Goal: Entertainment & Leisure: Consume media (video, audio)

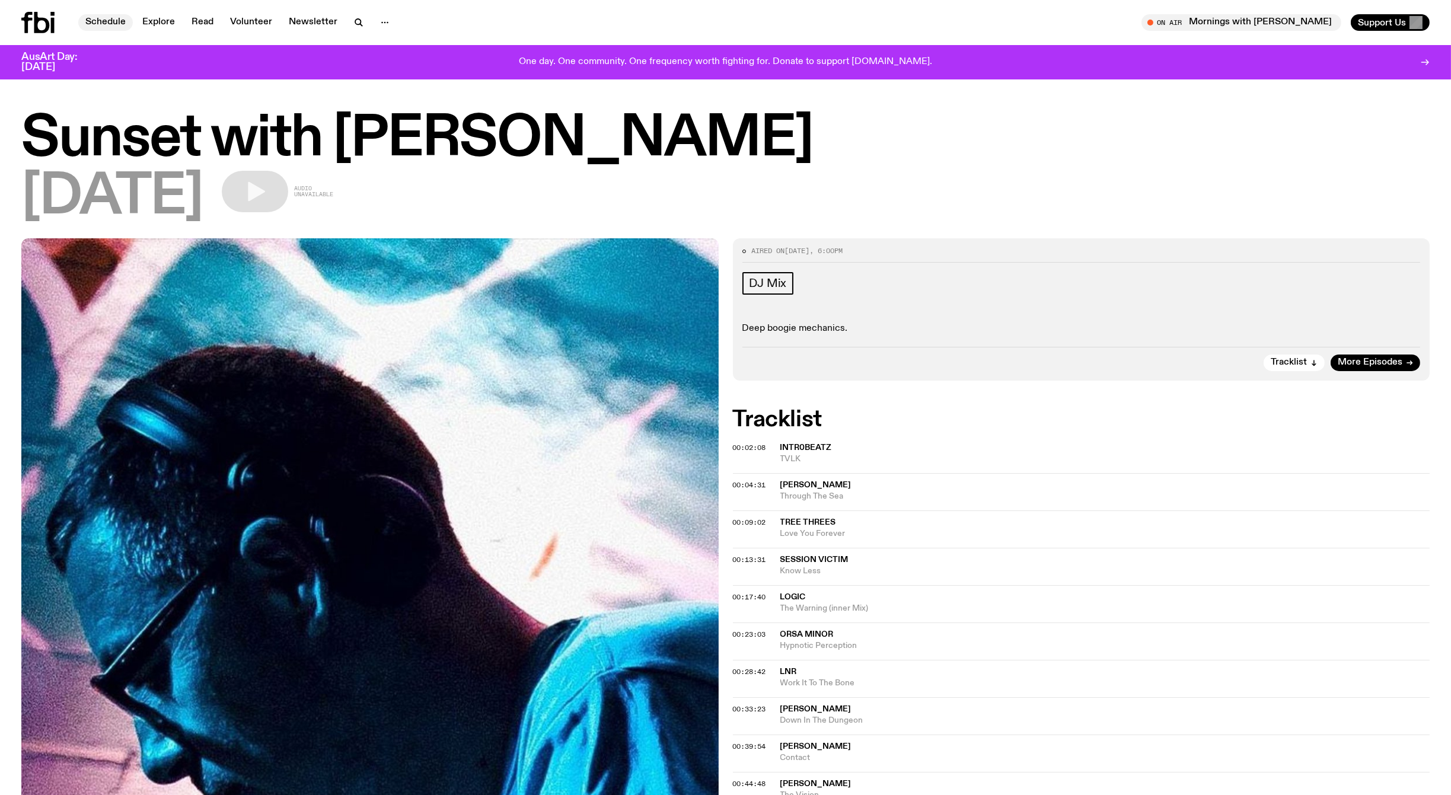
click at [99, 16] on link "Schedule" at bounding box center [105, 22] width 55 height 17
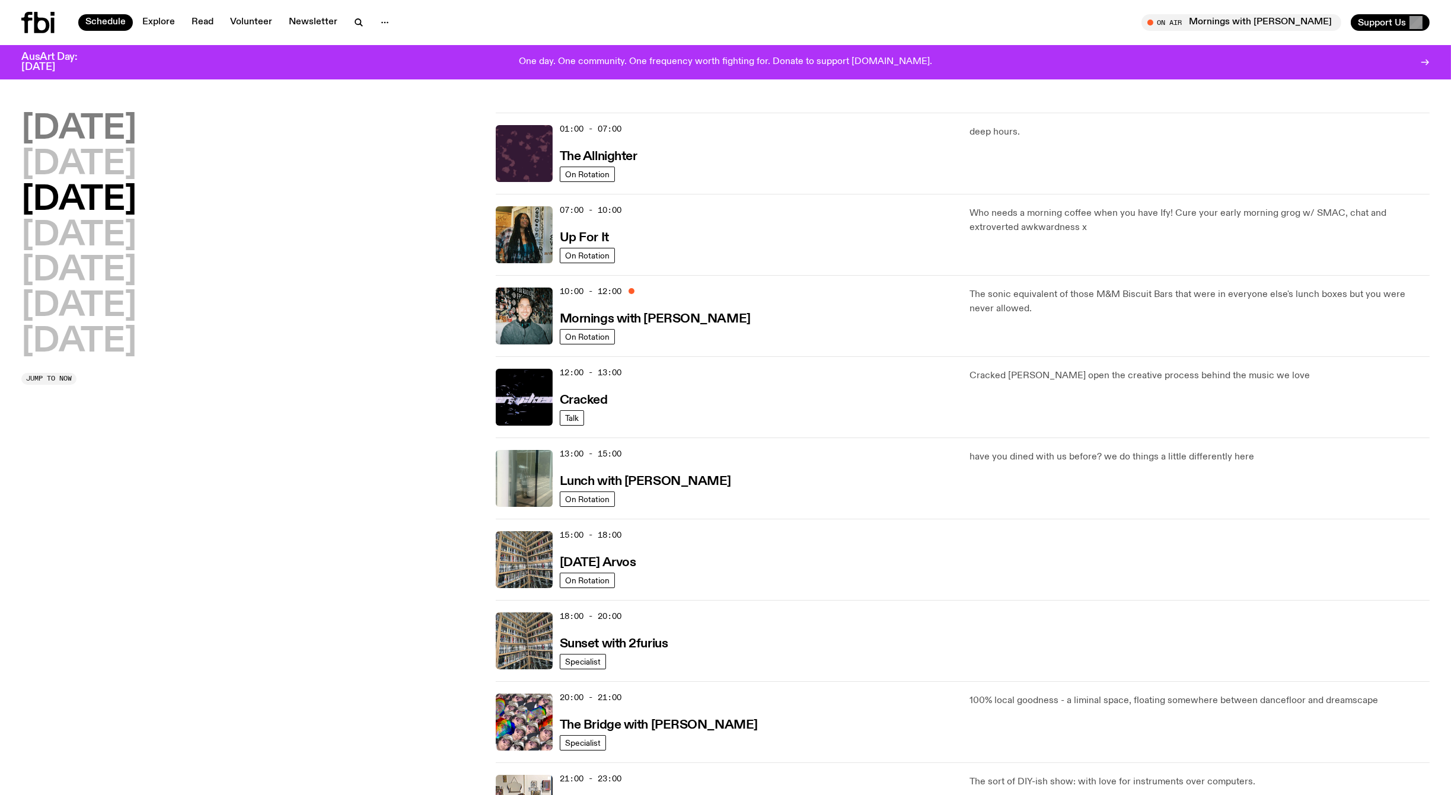
click at [100, 125] on h2 "[DATE]" at bounding box center [78, 129] width 115 height 33
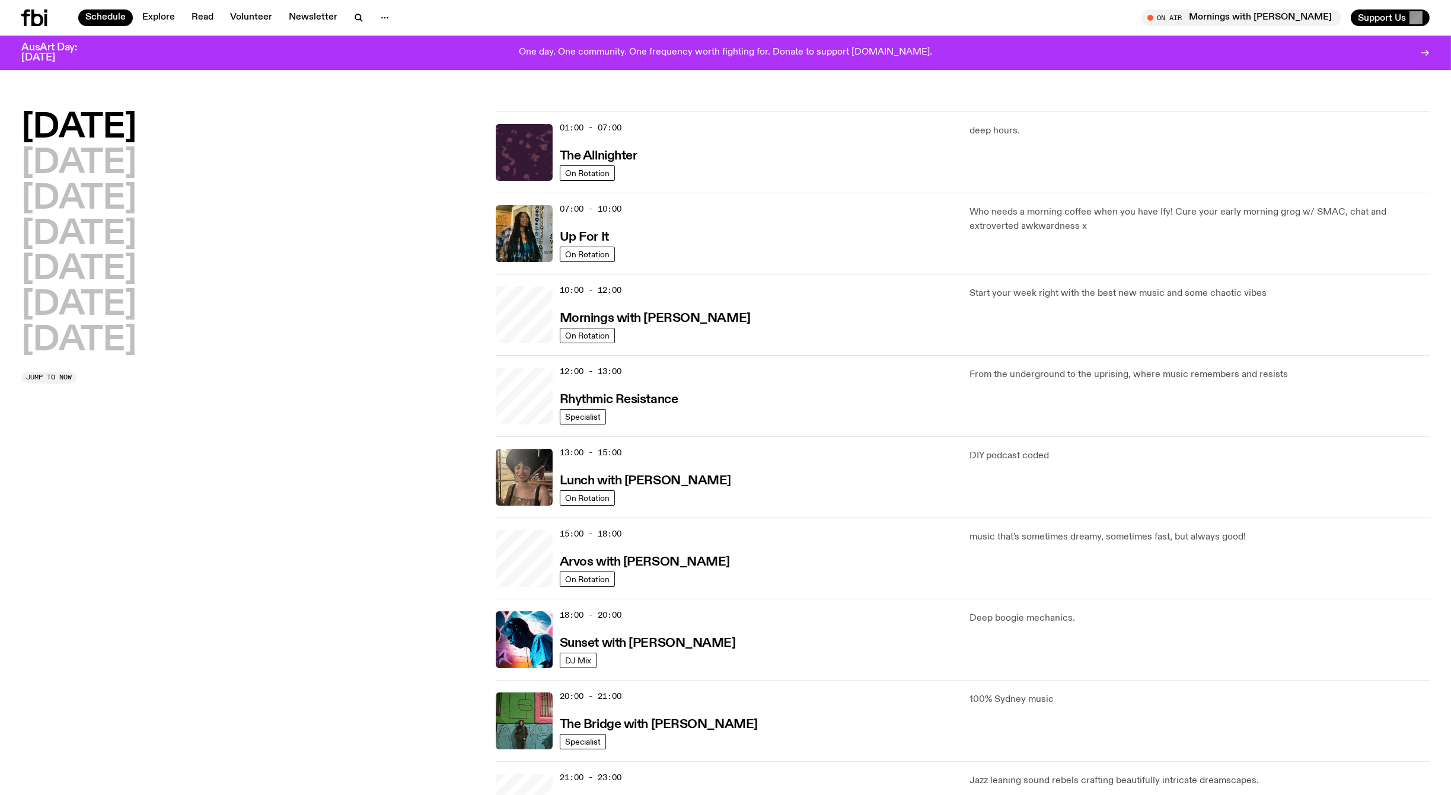
scroll to position [33, 0]
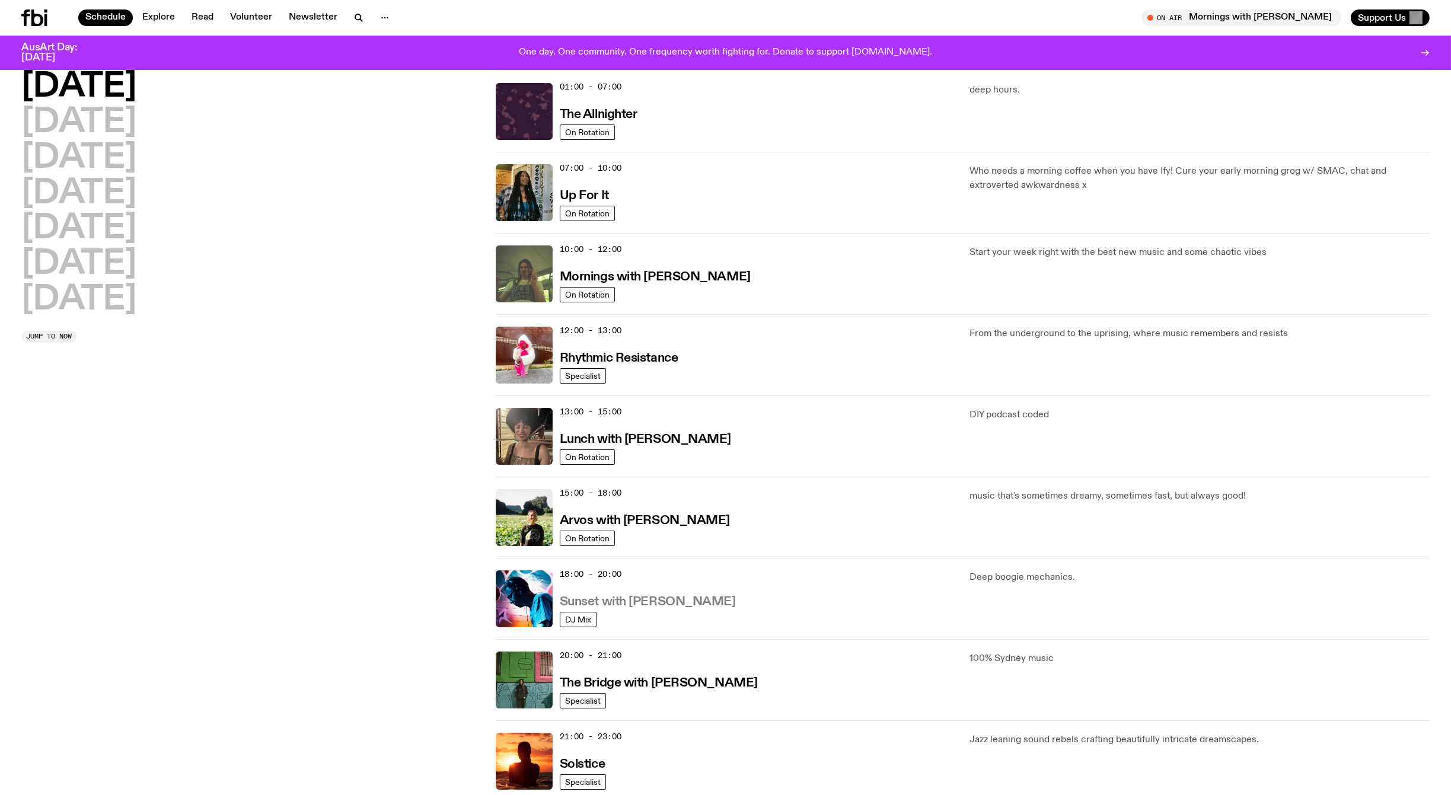
click at [604, 600] on h3 "Sunset with [PERSON_NAME]" at bounding box center [648, 602] width 176 height 12
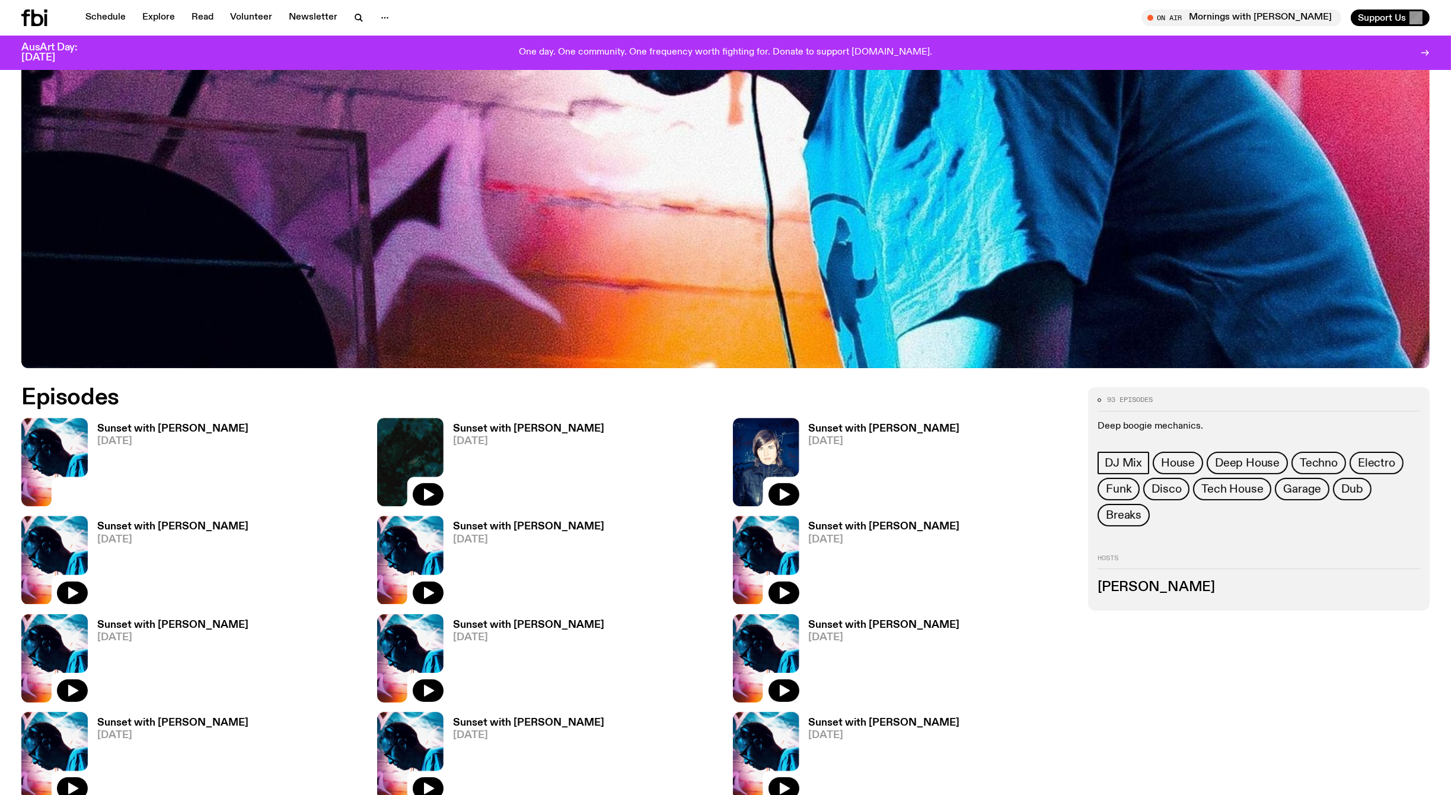
scroll to position [617, 0]
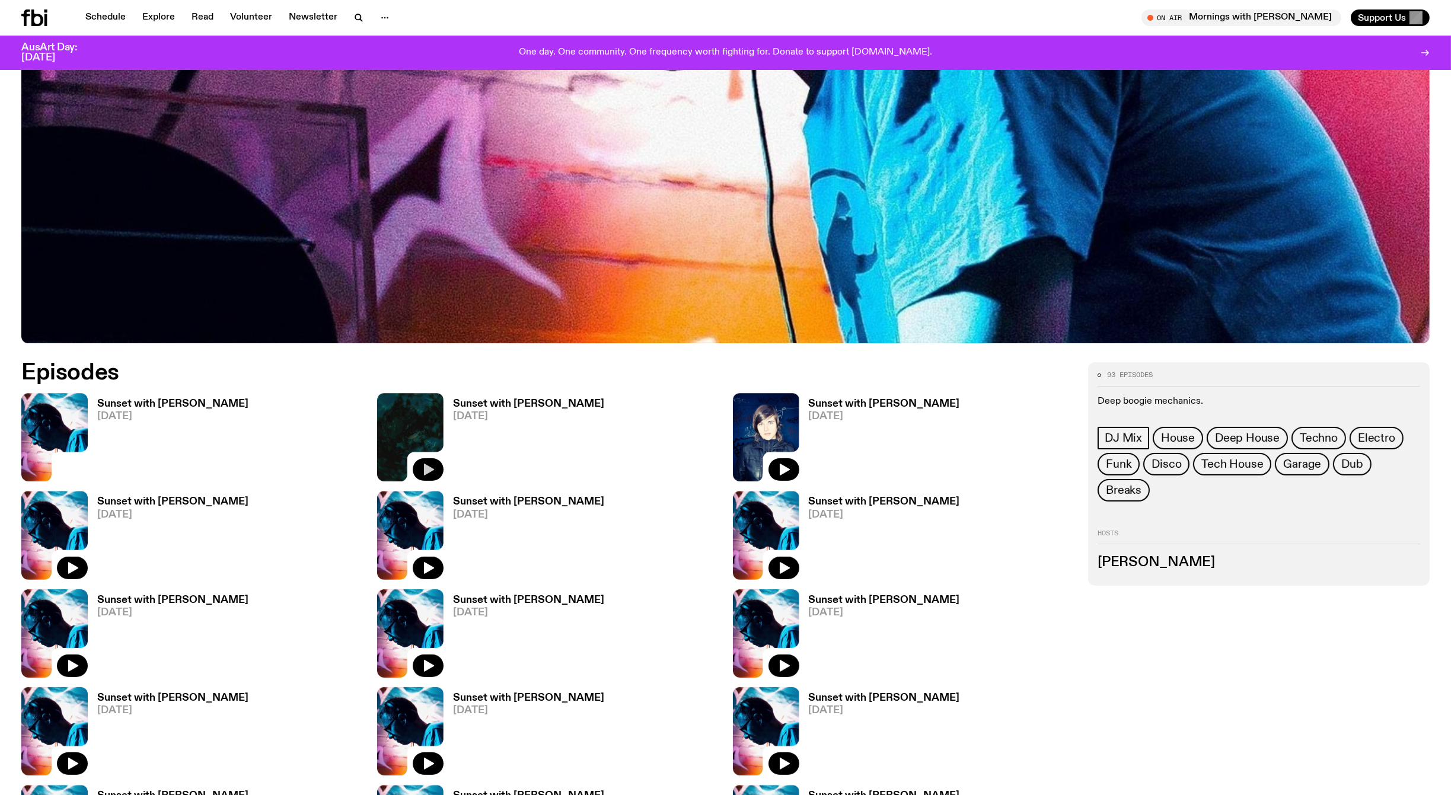
click at [428, 466] on icon "button" at bounding box center [429, 470] width 10 height 12
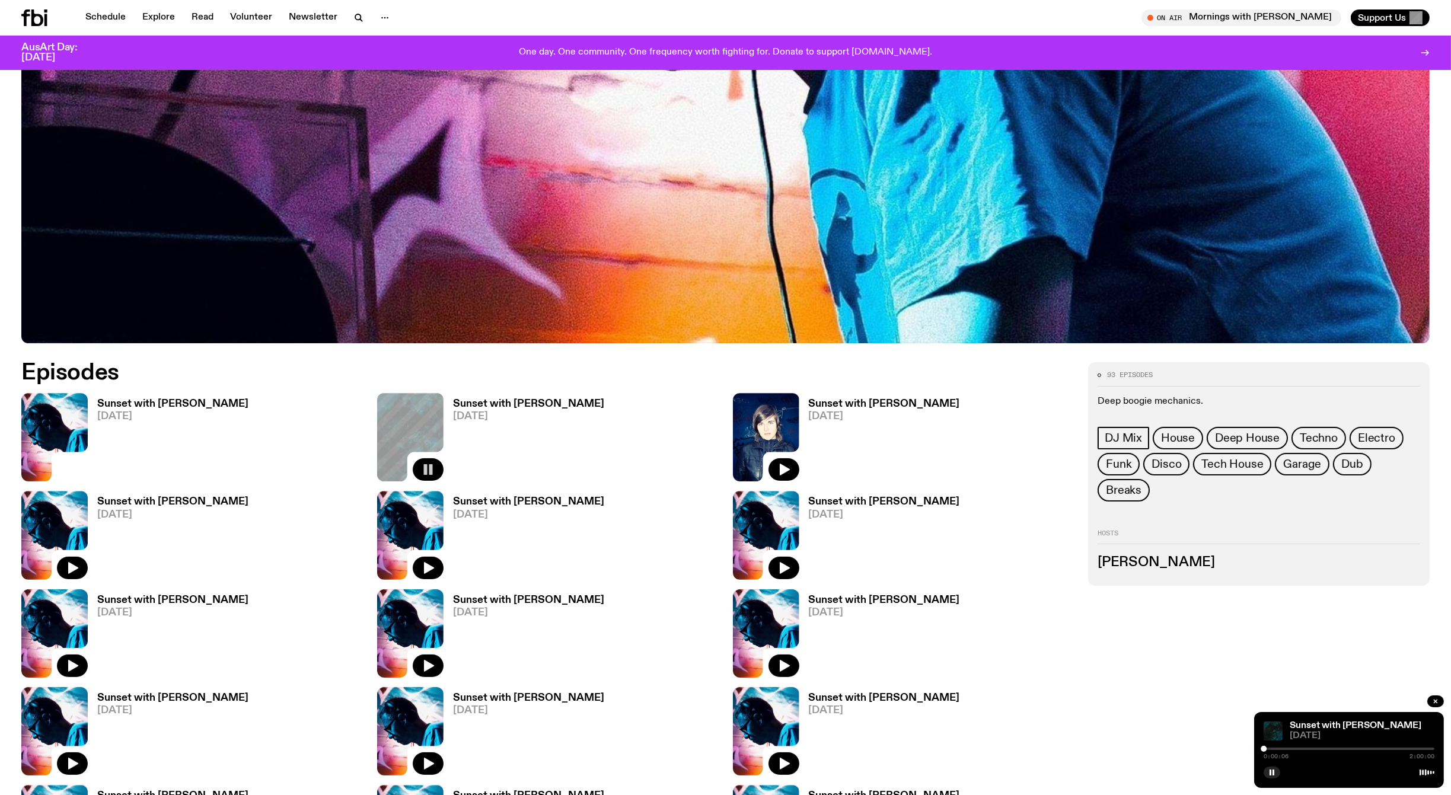
click at [1042, 619] on div "Sunset with [PERSON_NAME] [DATE]" at bounding box center [904, 633] width 342 height 88
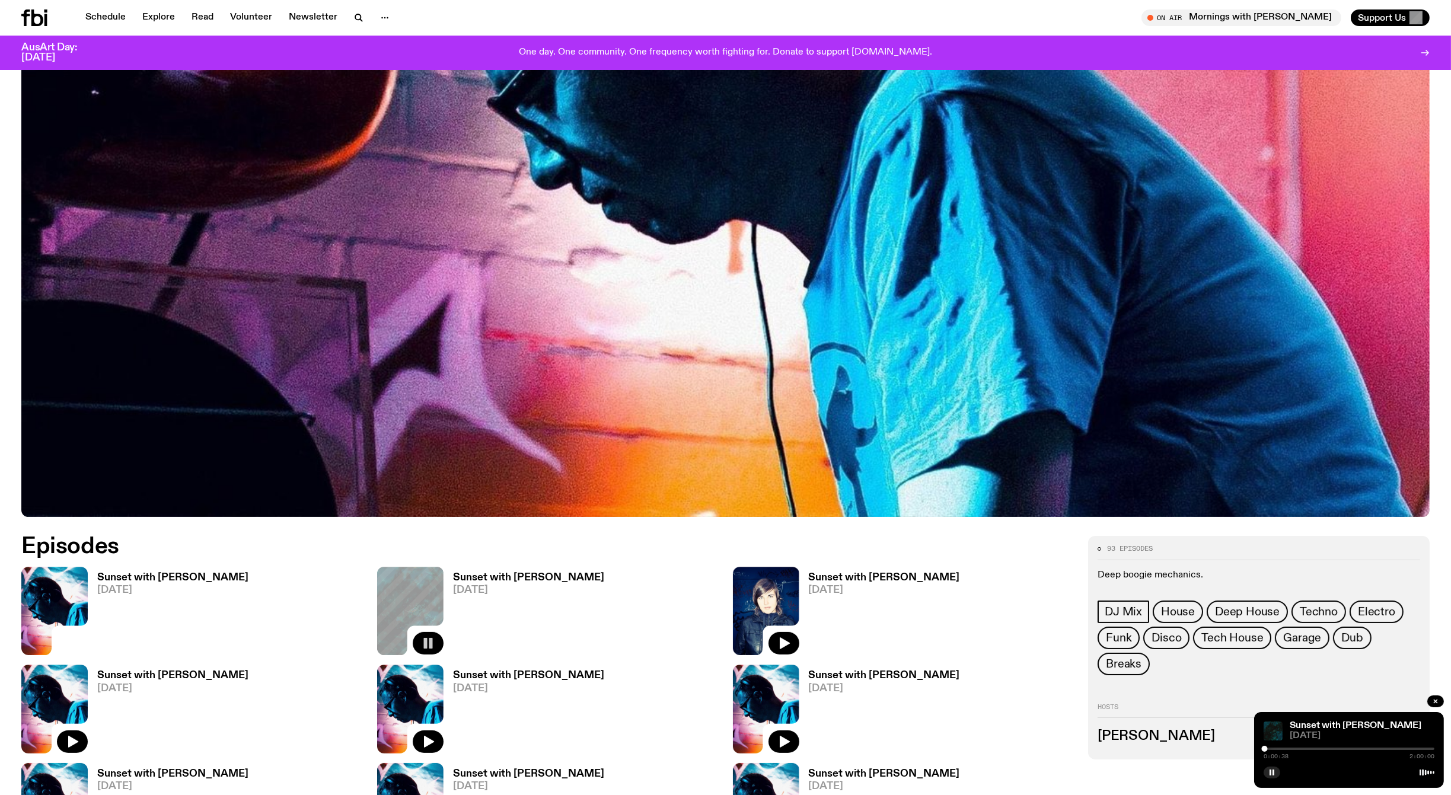
scroll to position [439, 0]
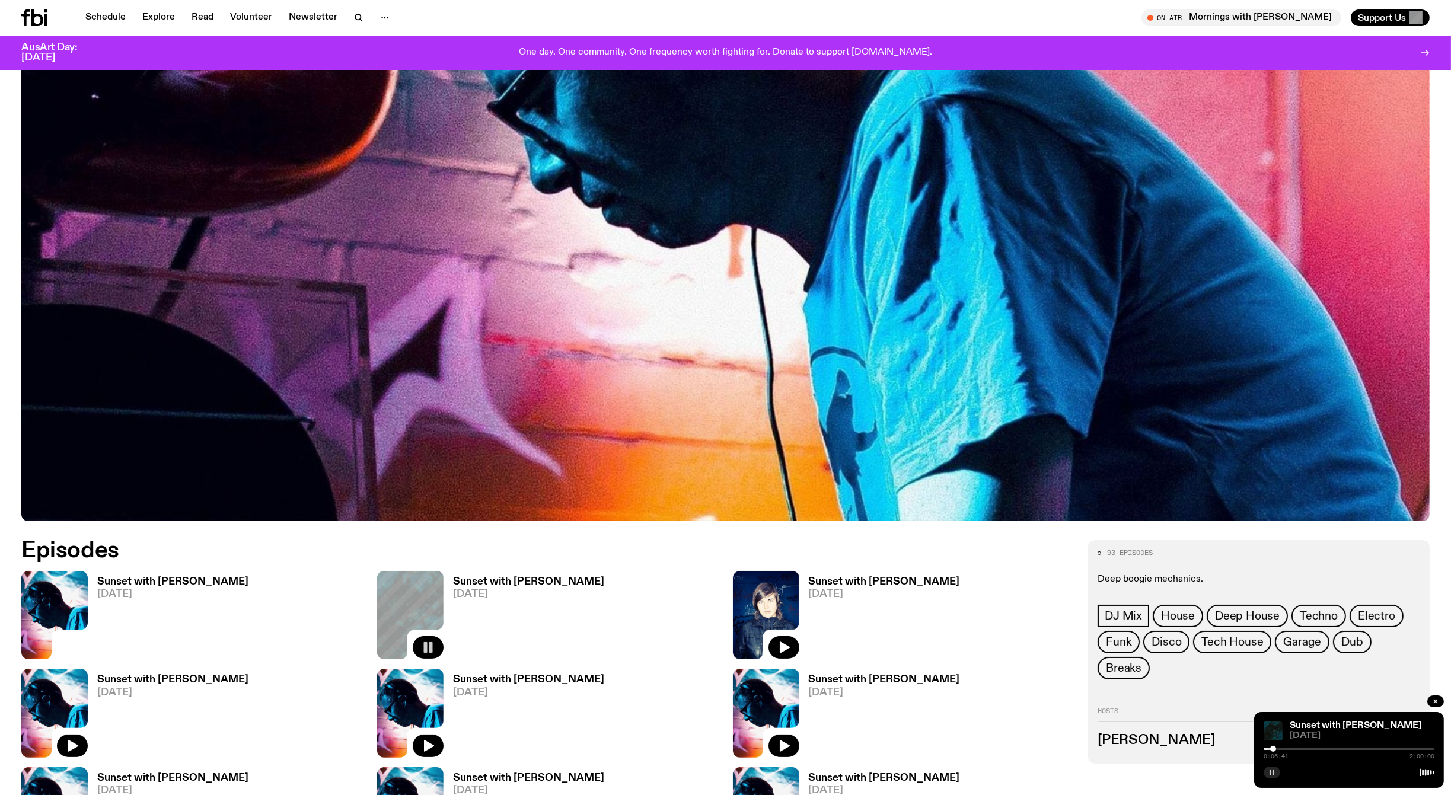
click at [1270, 771] on rect "button" at bounding box center [1271, 773] width 2 height 6
click at [1272, 769] on icon "button" at bounding box center [1271, 772] width 7 height 7
